Goal: Obtain resource: Download file/media

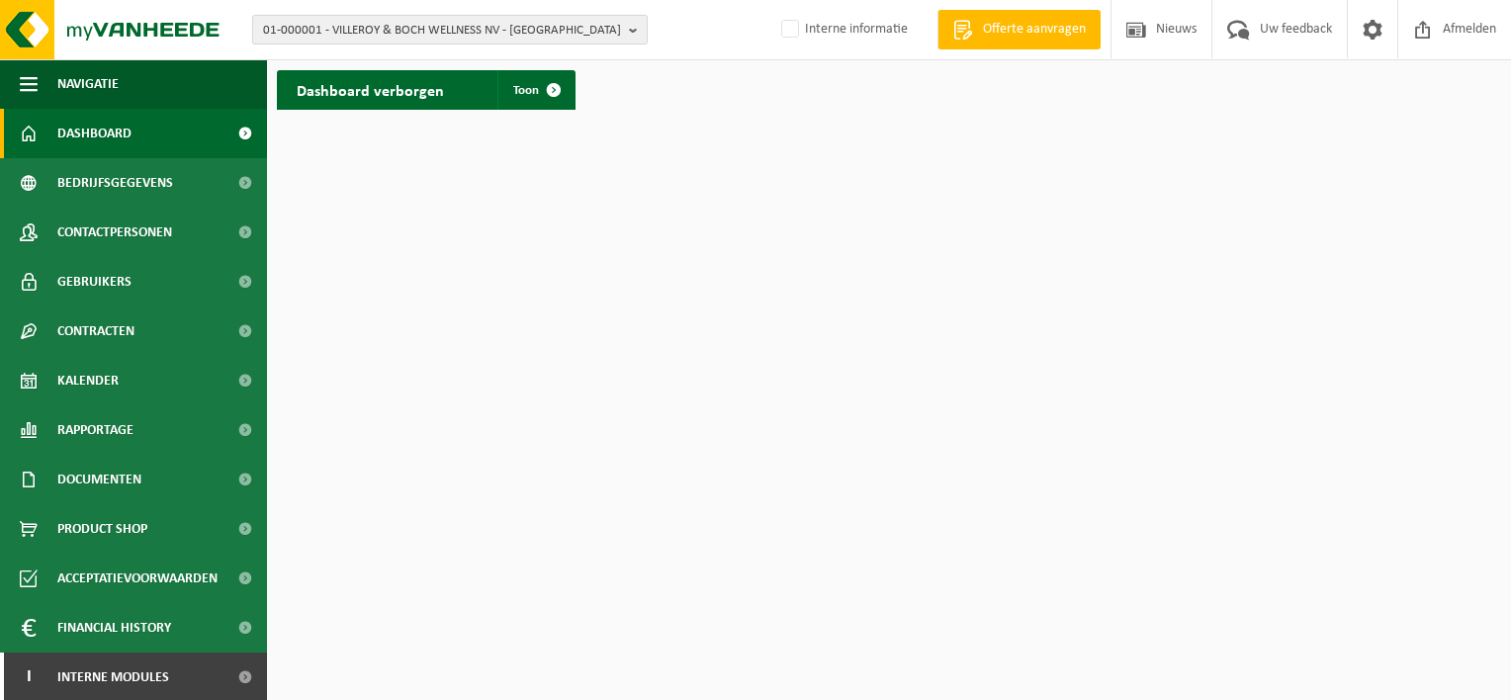
click at [635, 23] on b "button" at bounding box center [638, 30] width 18 height 28
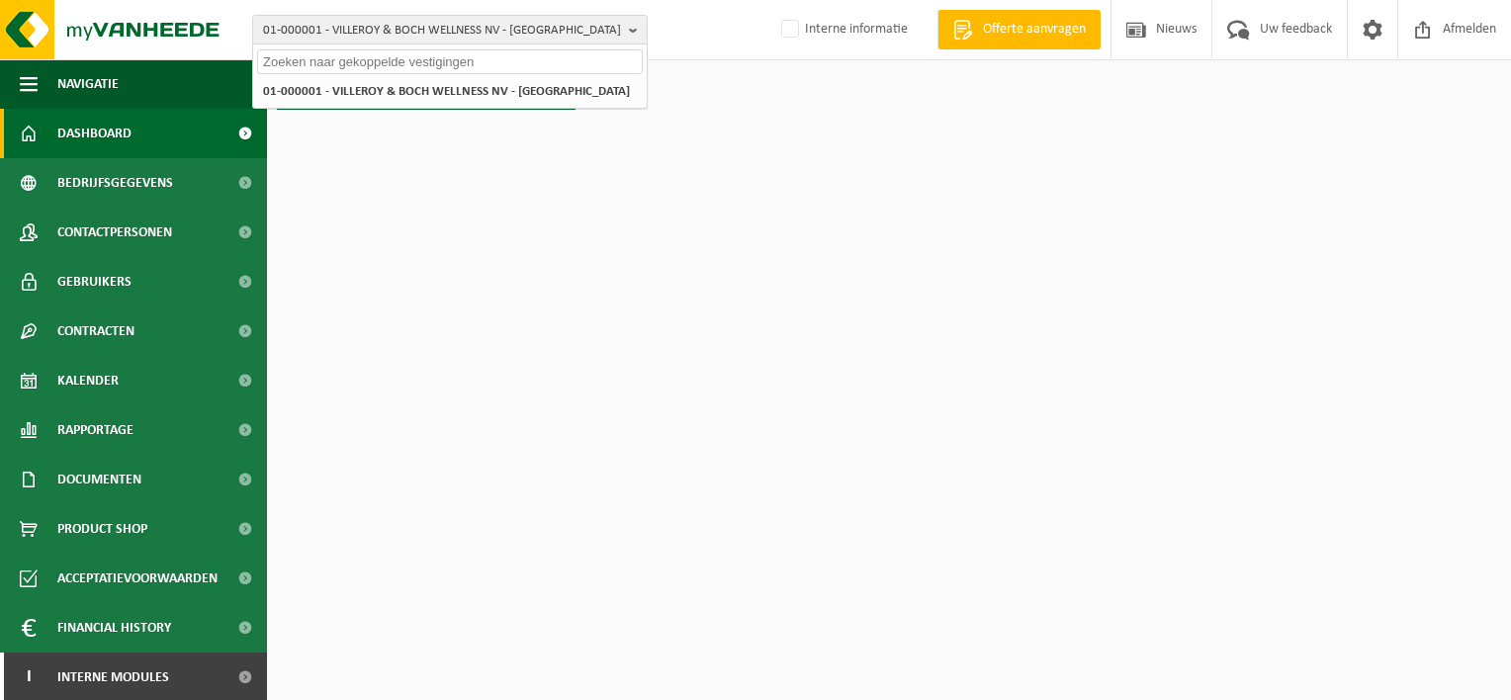
click at [517, 53] on input "text" at bounding box center [450, 61] width 386 height 25
click at [513, 63] on input "text" at bounding box center [450, 61] width 386 height 25
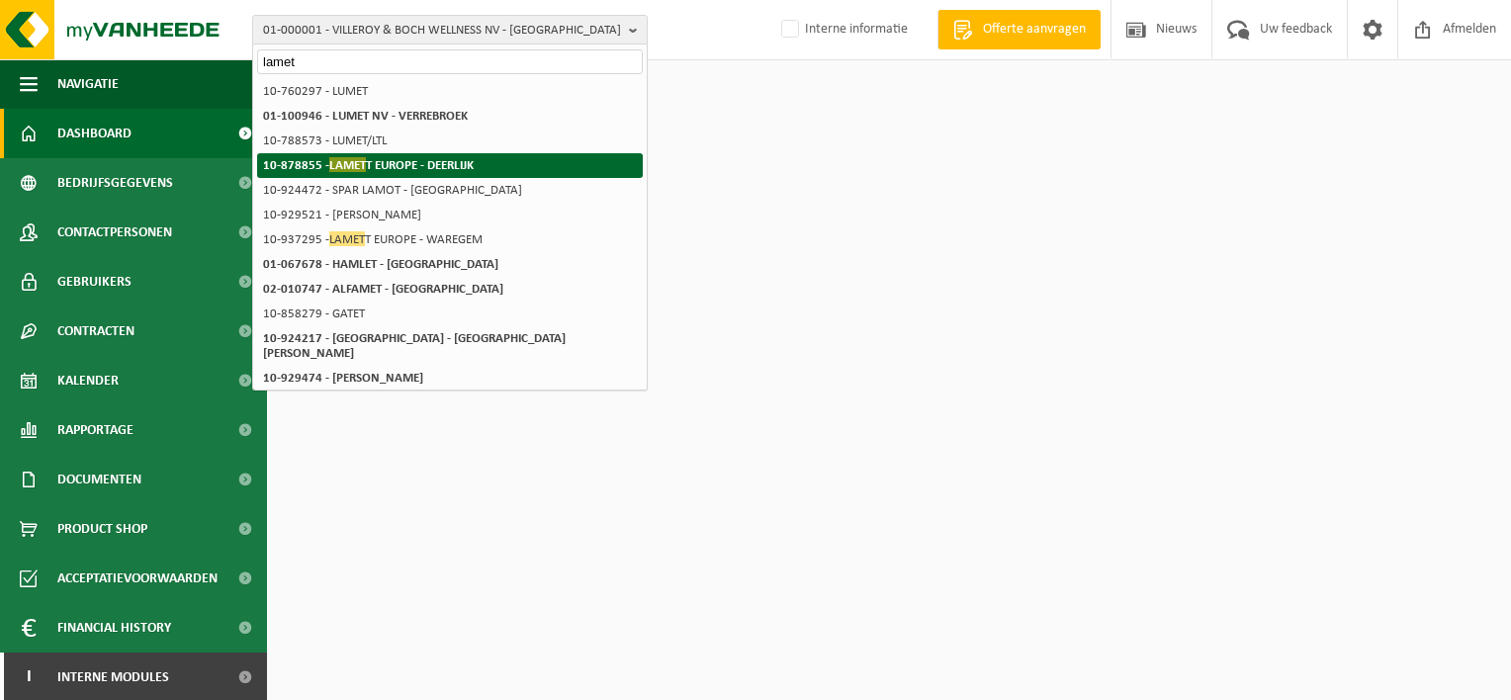
type input "lamet"
click at [410, 162] on strong "10-878855 - LAMET T EUROPE - DEERLIJK" at bounding box center [368, 164] width 211 height 15
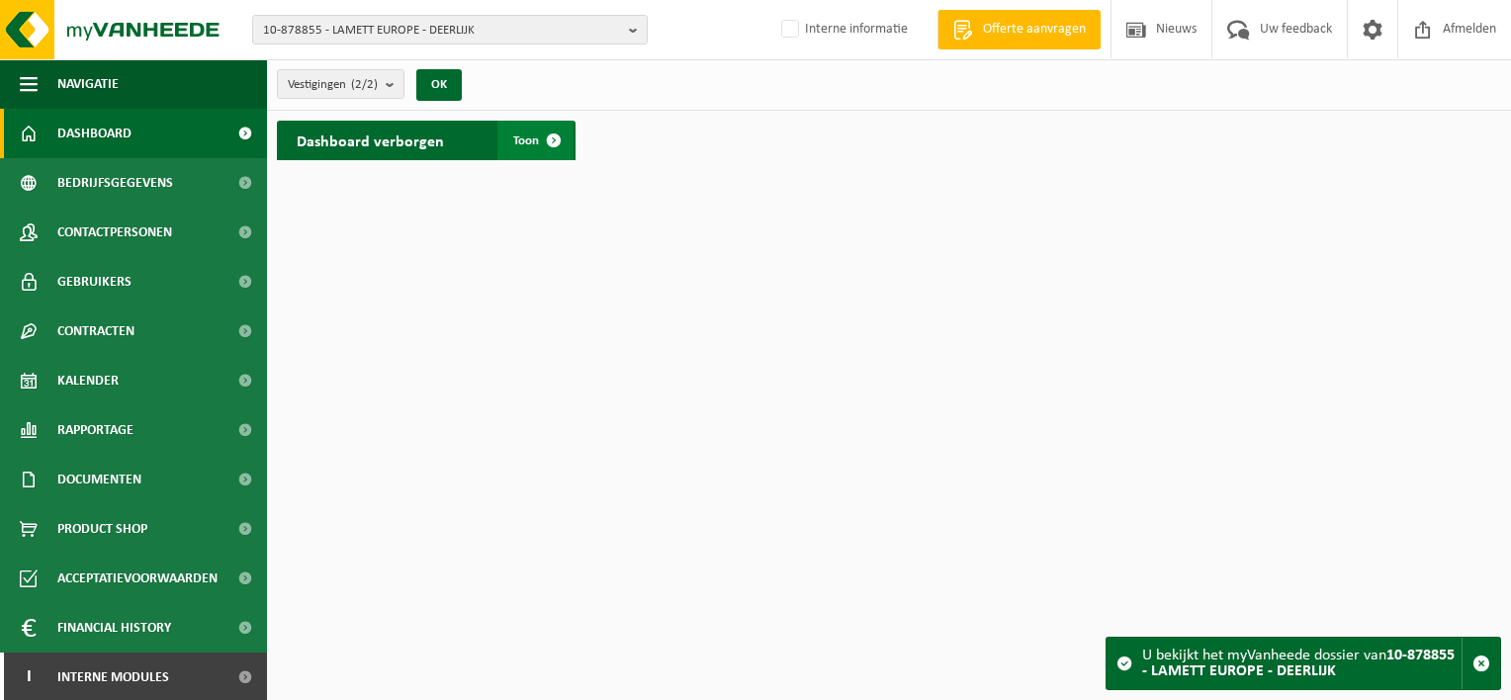
click at [526, 135] on span "Toon" at bounding box center [526, 140] width 26 height 13
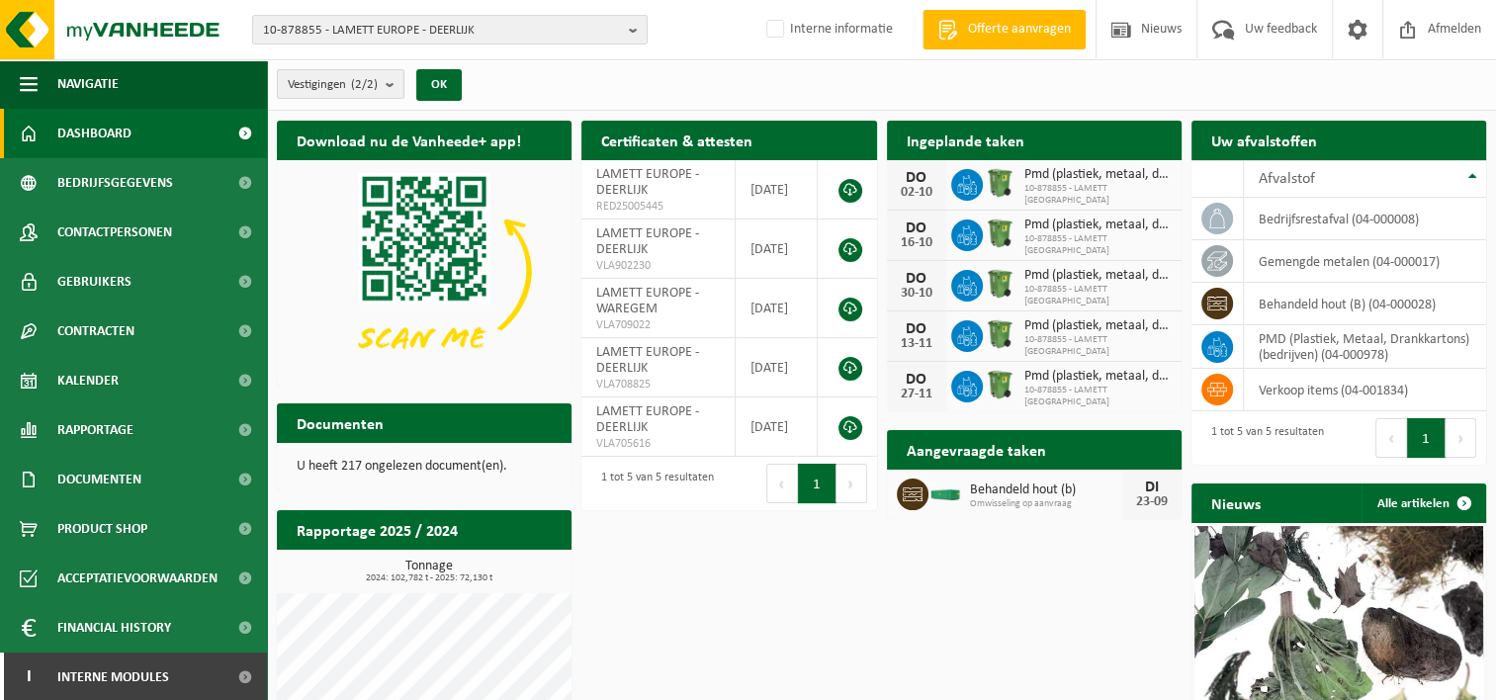
click at [391, 89] on b "submit" at bounding box center [395, 84] width 18 height 28
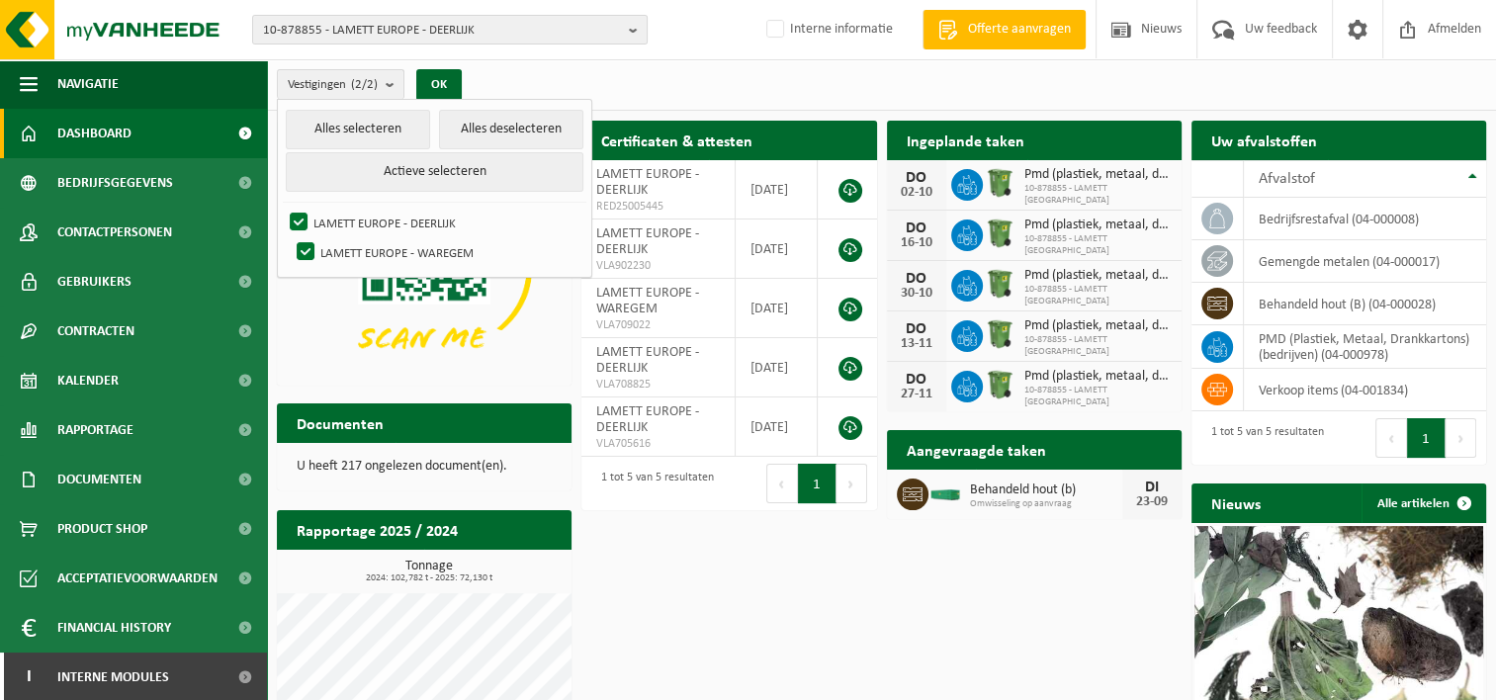
click at [628, 83] on div "Vestigingen (2/2) Alles selecteren Alles deselecteren Actieve selecteren LAMETT…" at bounding box center [881, 84] width 1229 height 51
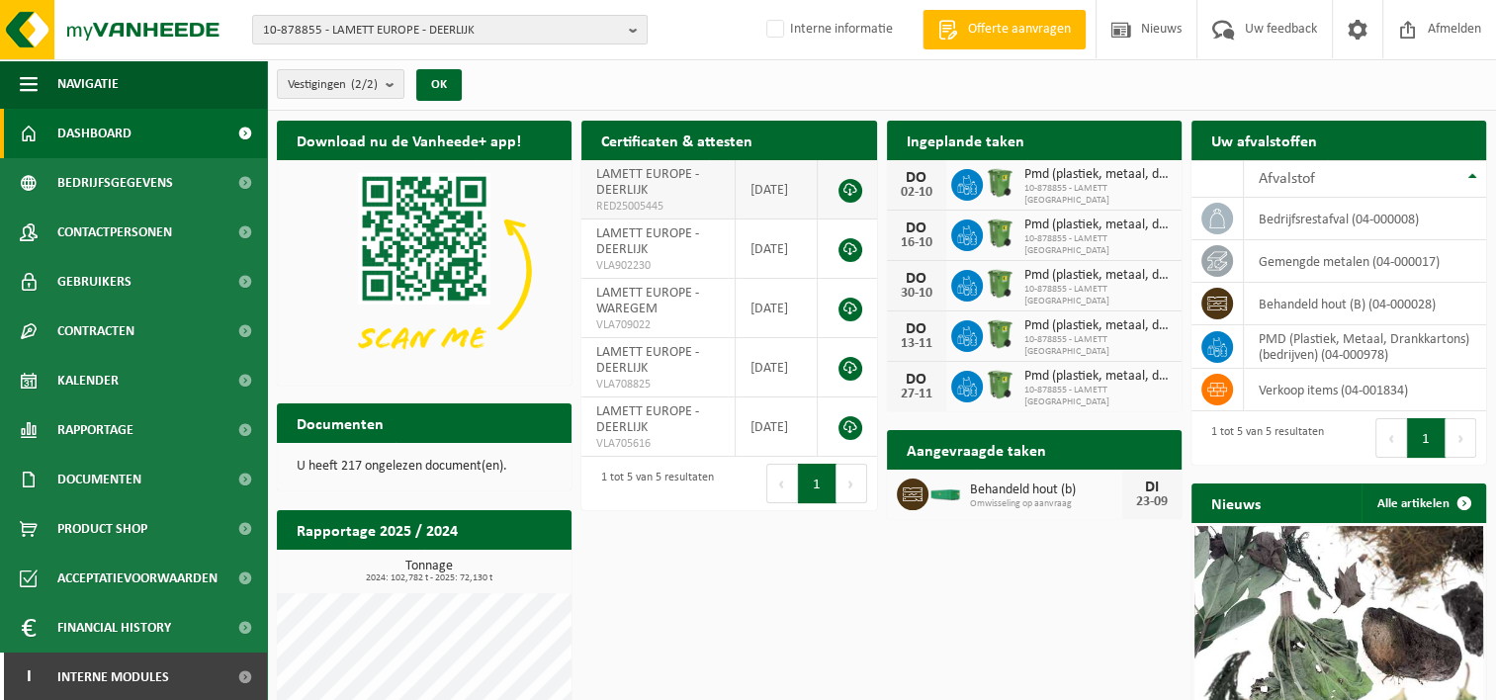
click at [849, 186] on link at bounding box center [851, 191] width 24 height 24
click at [849, 247] on link at bounding box center [851, 250] width 24 height 24
